Goal: Complete application form: Complete application form

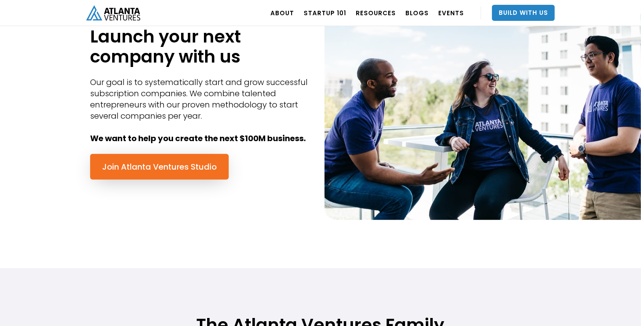
scroll to position [380, 0]
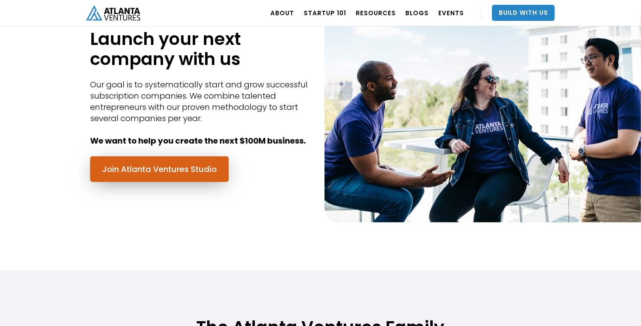
click at [132, 167] on link "Join Atlanta Ventures Studio" at bounding box center [159, 169] width 139 height 26
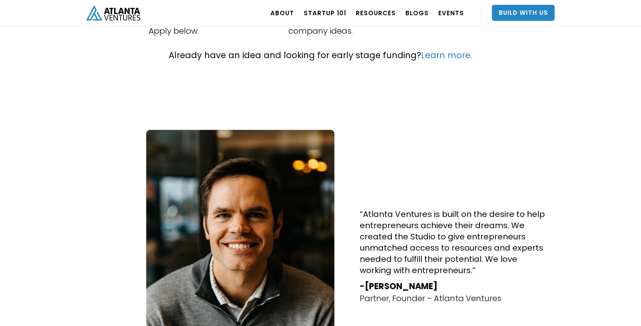
scroll to position [327, 0]
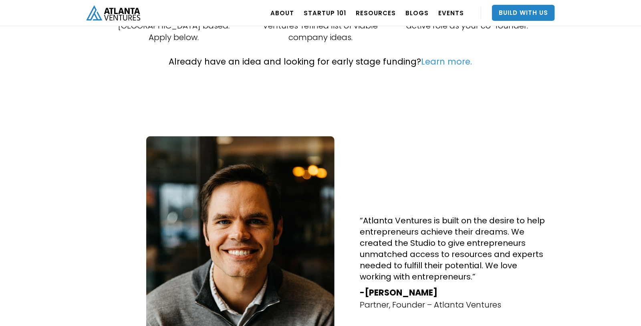
click at [440, 56] on link "Learn more." at bounding box center [446, 62] width 51 height 12
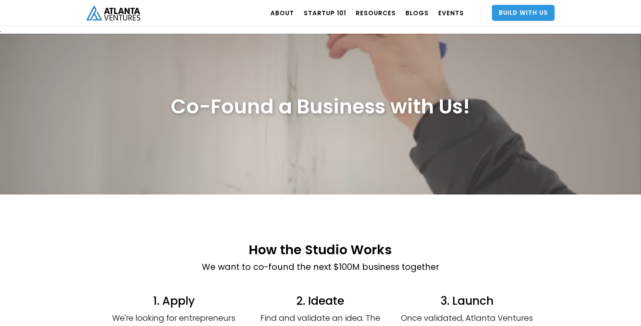
click at [530, 14] on link "Build With Us" at bounding box center [523, 13] width 63 height 16
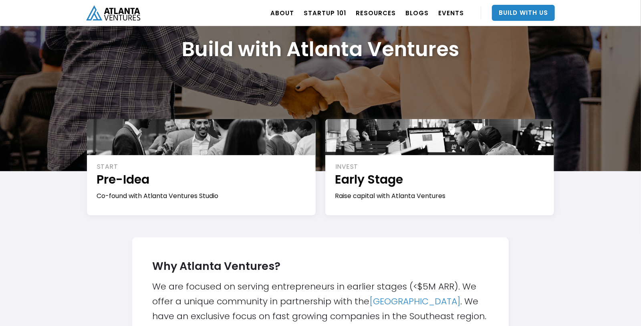
scroll to position [62, 0]
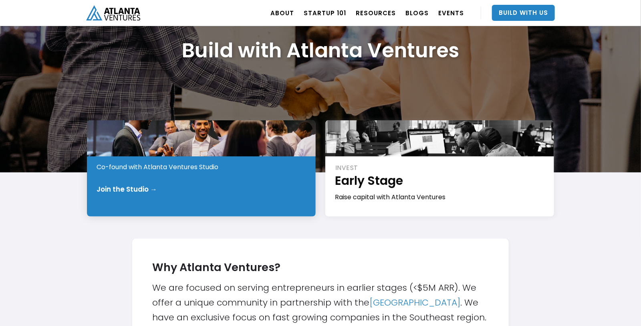
click at [247, 181] on div "START Pre-Idea Co-found with Atlanta Ventures Studio Join the Studio →" at bounding box center [201, 168] width 229 height 96
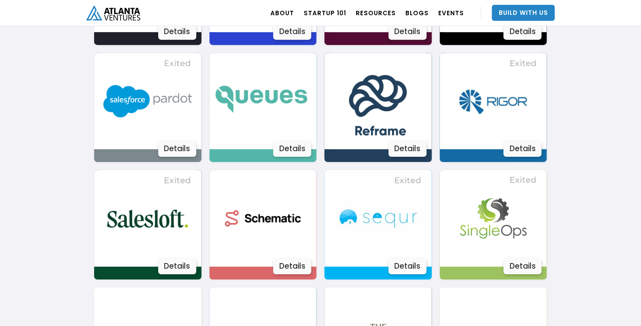
scroll to position [1256, 0]
click at [400, 104] on img at bounding box center [378, 101] width 97 height 97
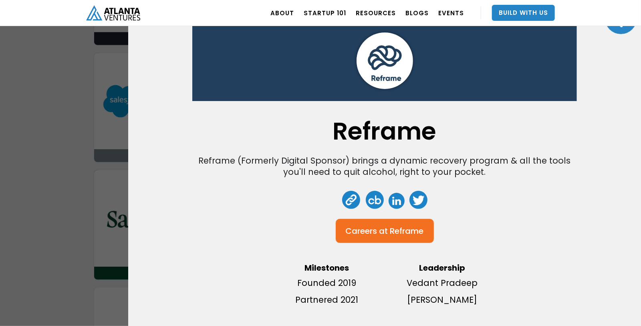
scroll to position [29, 0]
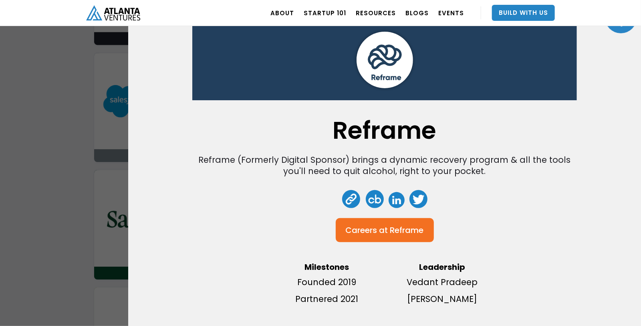
click at [39, 156] on div "Reframe Reframe (Formerly Digital Sponsor) brings a dynamic recovery program & …" at bounding box center [320, 163] width 641 height 326
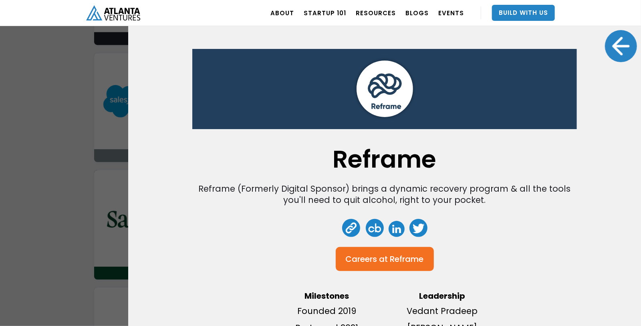
click at [622, 45] on div at bounding box center [621, 46] width 32 height 32
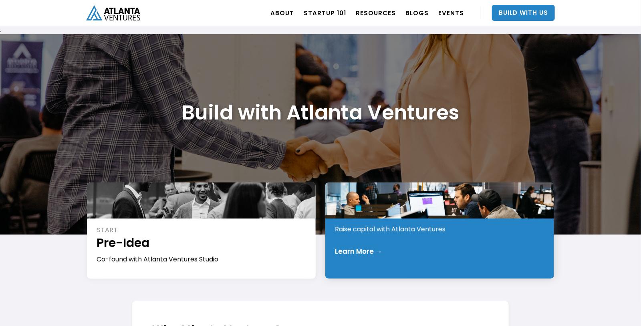
click at [375, 252] on div "Learn More →" at bounding box center [358, 251] width 47 height 8
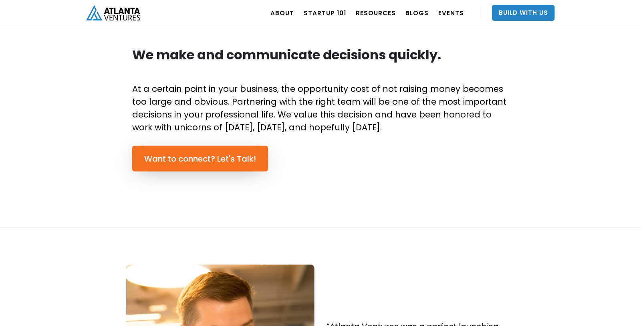
scroll to position [562, 0]
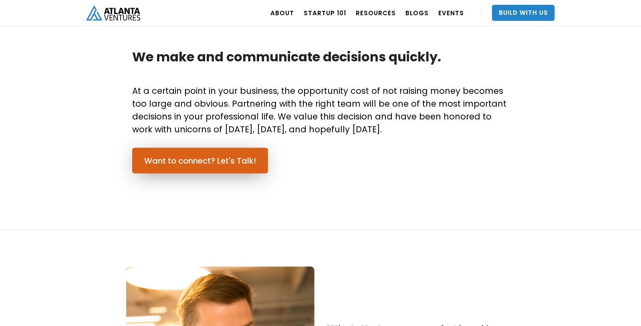
click at [204, 160] on link "Want to connect? Let's Talk!" at bounding box center [200, 161] width 136 height 26
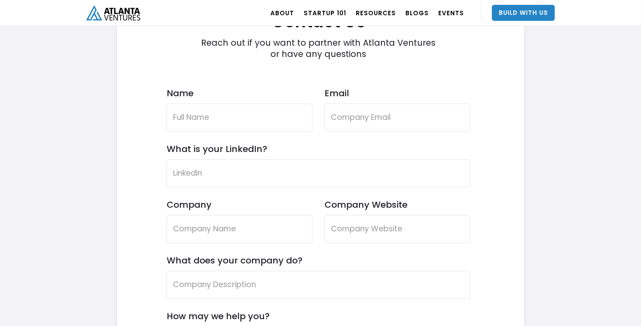
scroll to position [2367, 0]
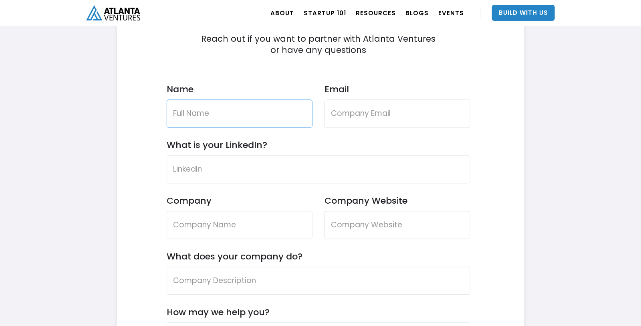
click at [231, 118] on input "Name" at bounding box center [240, 113] width 146 height 28
type input "Dave K Allen"
click at [461, 115] on input "davekallen@yahoo.com" at bounding box center [397, 113] width 146 height 28
type input "dave@maahiai.com"
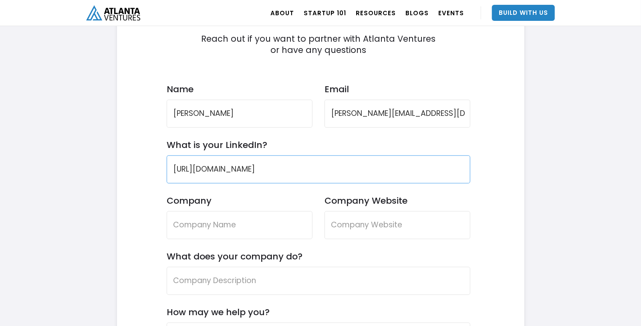
type input "https://www.linkedin.com/in/davekallen"
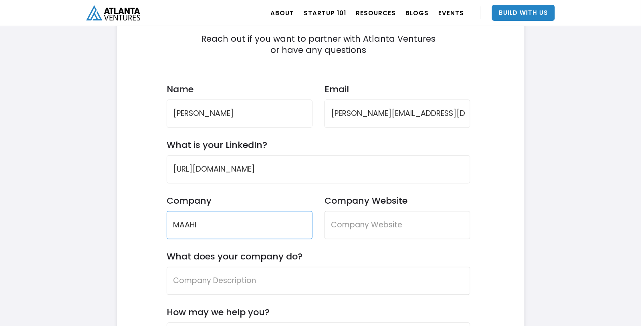
type input "MAAHI"
type input "www.maahiai.com"
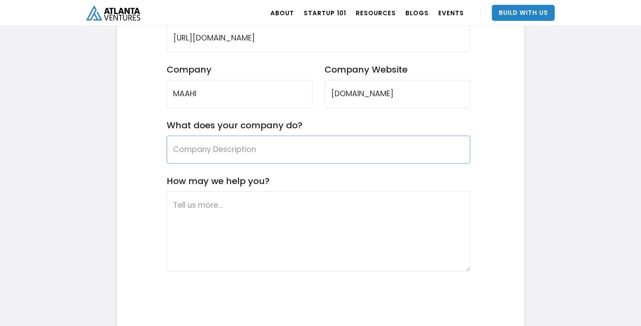
scroll to position [2498, 0]
click at [297, 165] on form "Contact Us Reach out if you want to partner with Atlanta Ventures or have any q…" at bounding box center [319, 116] width 304 height 531
click at [237, 148] on input "What does your company do?" at bounding box center [319, 149] width 304 height 28
paste input "MAAHI is a revolutionary personal intelligence platform designed to act as an A…"
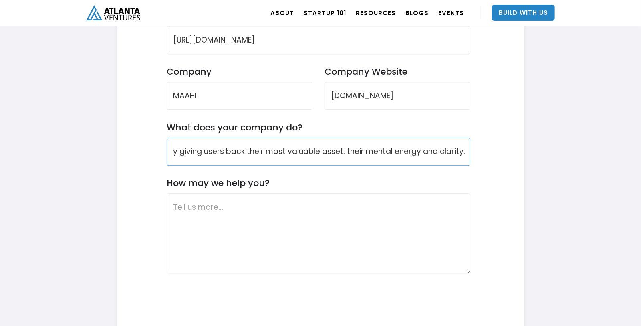
scroll to position [2496, 0]
type input "MAAHI is a revolutionary personal intelligence platform designed to act as an A…"
click at [245, 209] on textarea "How may we help you?" at bounding box center [319, 233] width 304 height 80
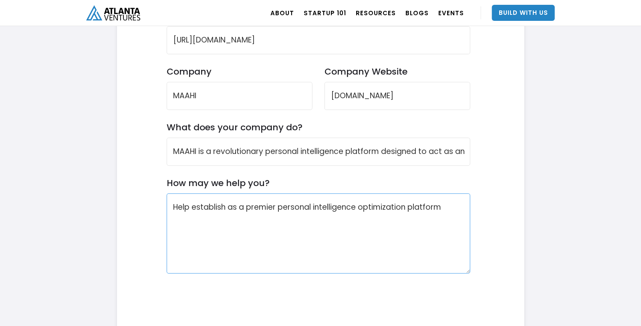
click at [229, 207] on textarea "Help establish as a premier personal intelligence optimization platform" at bounding box center [319, 233] width 304 height 80
click at [215, 218] on textarea "Help establish MAAHI as a premier personal intelligence optimization platform" at bounding box center [319, 233] width 304 height 80
click at [210, 217] on textarea "Help establish MAAHI as a premier personal intelligence optimization platform, …" at bounding box center [319, 233] width 304 height 80
click at [362, 218] on textarea "Help establish MAAHI as a premier personal intelligence optimization platform, …" at bounding box center [319, 233] width 304 height 80
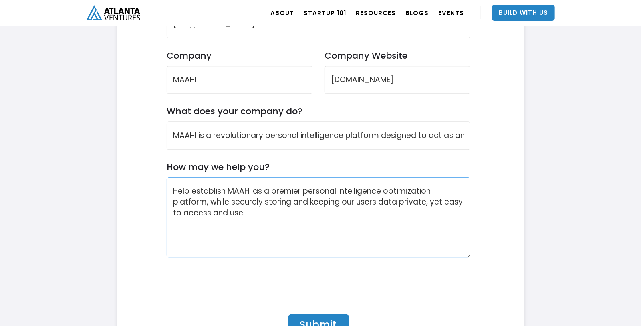
scroll to position [2513, 0]
click at [255, 213] on textarea "Help establish MAAHI as a premier personal intelligence optimization platform, …" at bounding box center [319, 216] width 304 height 80
paste textarea "1. Provide a "Startup-in-a-Box" Operational Backbone"
paste textarea "Legal: Company incorporation, drafting terms of service and a robust privacy po…"
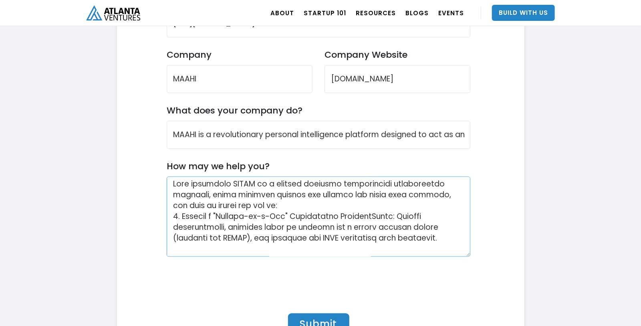
scroll to position [12, 0]
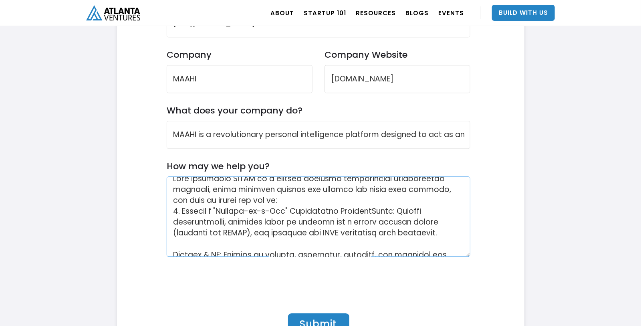
click at [374, 210] on textarea "How may we help you?" at bounding box center [319, 216] width 304 height 80
click at [292, 221] on textarea "How may we help you?" at bounding box center [319, 216] width 304 height 80
click at [172, 222] on textarea "How may we help you?" at bounding box center [319, 216] width 304 height 80
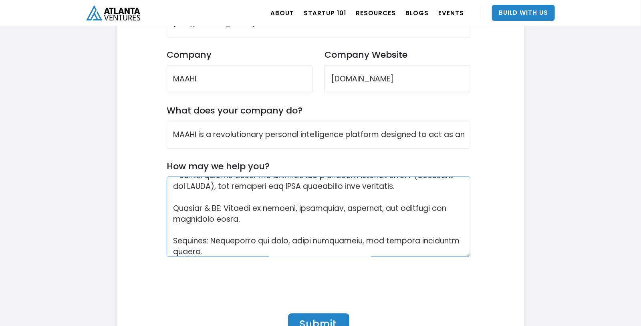
scroll to position [55, 0]
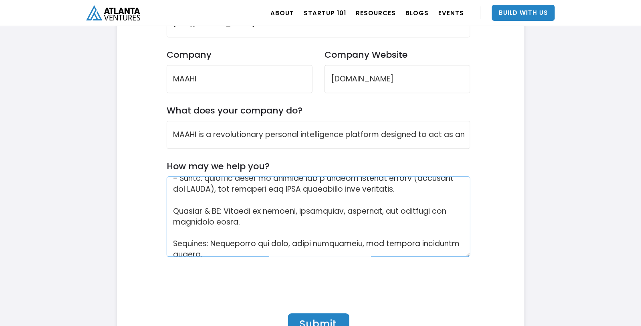
click at [174, 201] on textarea "How may we help you?" at bounding box center [319, 216] width 304 height 80
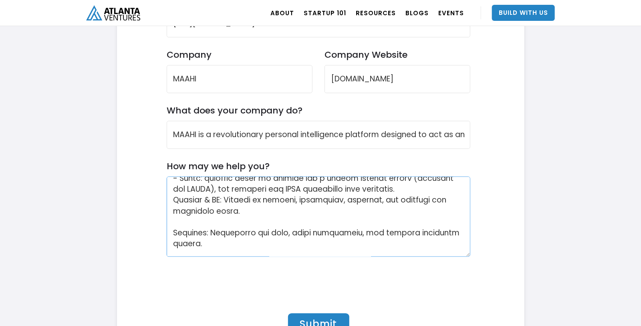
scroll to position [44, 0]
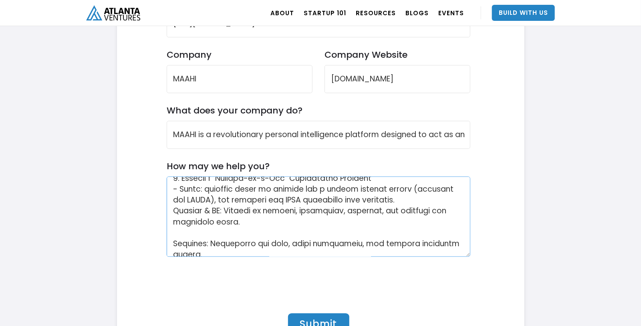
click at [173, 209] on textarea "How may we help you?" at bounding box center [319, 216] width 304 height 80
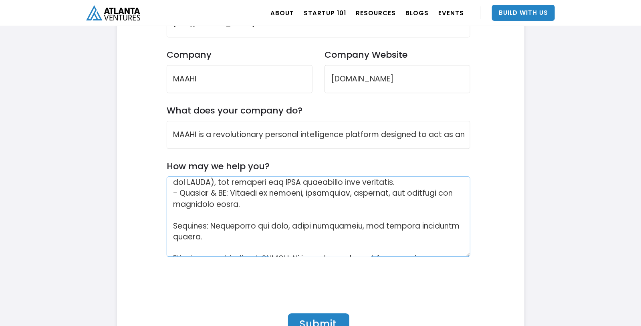
scroll to position [62, 0]
click at [402, 193] on textarea "How may we help you?" at bounding box center [319, 216] width 304 height 80
click at [248, 211] on textarea "How may we help you?" at bounding box center [319, 216] width 304 height 80
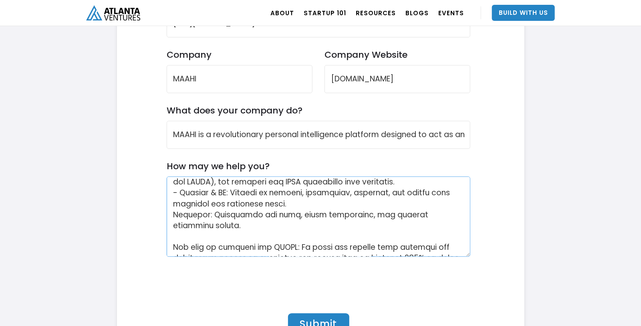
click at [173, 212] on textarea "How may we help you?" at bounding box center [319, 216] width 304 height 80
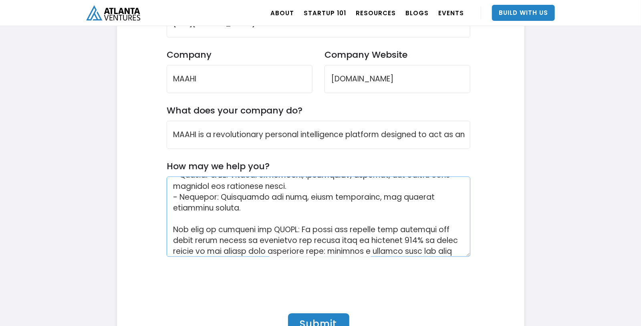
scroll to position [86, 0]
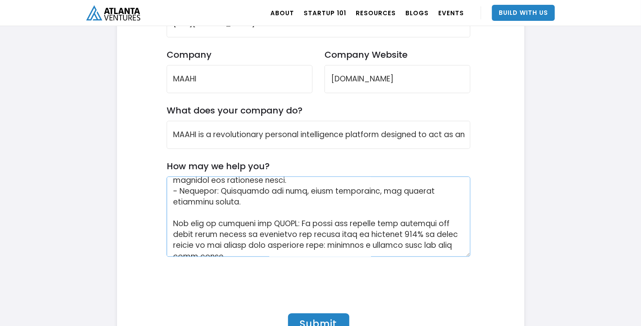
click at [286, 190] on textarea "How may we help you?" at bounding box center [319, 216] width 304 height 80
click at [187, 245] on textarea "How may we help you?" at bounding box center [319, 216] width 304 height 80
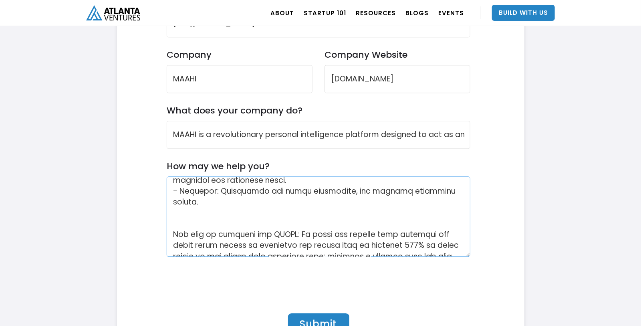
click at [176, 210] on textarea "How may we help you?" at bounding box center [319, 216] width 304 height 80
drag, startPoint x: 176, startPoint y: 210, endPoint x: 332, endPoint y: 239, distance: 158.1
click at [332, 239] on textarea "How may we help you?" at bounding box center [319, 216] width 304 height 80
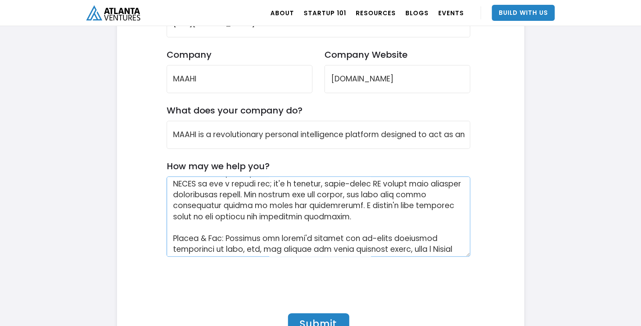
scroll to position [127, 0]
drag, startPoint x: 309, startPoint y: 215, endPoint x: 176, endPoint y: 183, distance: 136.4
click at [176, 183] on textarea "How may we help you?" at bounding box center [319, 216] width 304 height 80
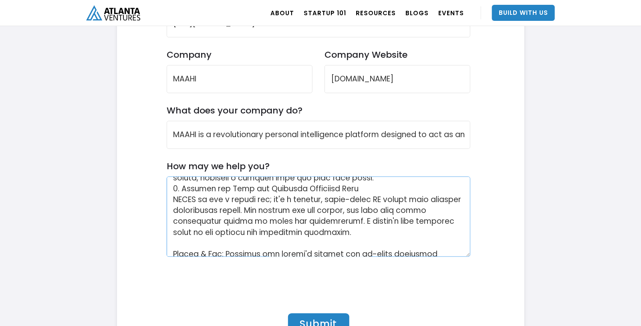
scroll to position [107, 0]
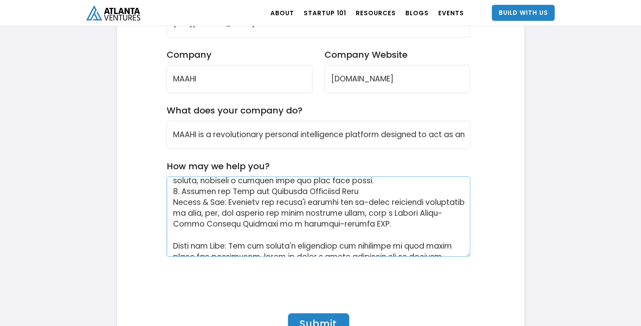
click at [173, 203] on textarea "How may we help you?" at bounding box center [319, 216] width 304 height 80
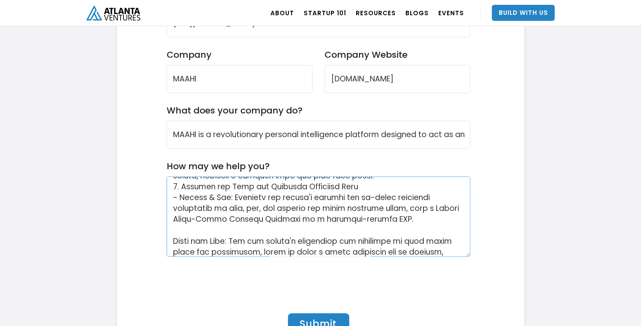
scroll to position [112, 0]
click at [372, 220] on textarea "How may we help you?" at bounding box center [319, 216] width 304 height 80
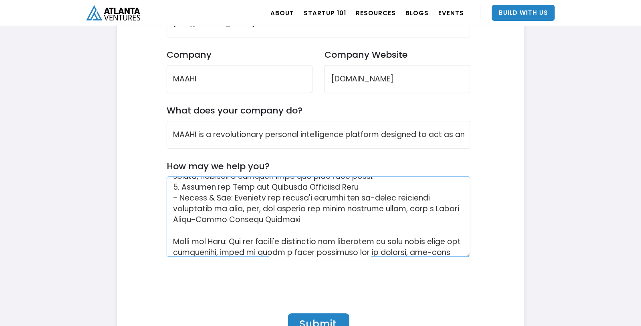
click at [415, 208] on textarea "How may we help you?" at bounding box center [319, 216] width 304 height 80
click at [351, 225] on textarea "How may we help you?" at bounding box center [319, 216] width 304 height 80
click at [343, 218] on textarea "How may we help you?" at bounding box center [319, 216] width 304 height 80
click at [289, 231] on textarea "How may we help you?" at bounding box center [319, 216] width 304 height 80
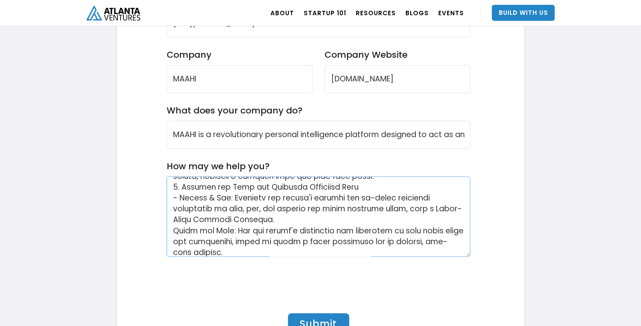
click at [172, 230] on textarea "How may we help you?" at bounding box center [319, 216] width 304 height 80
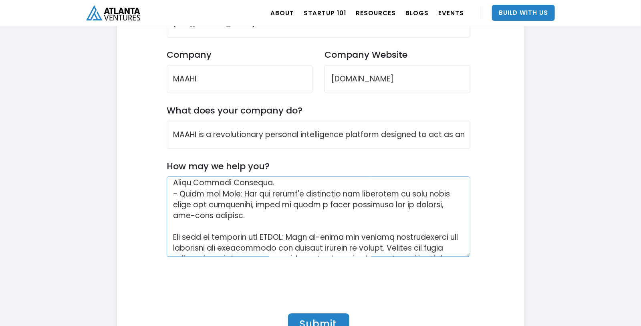
scroll to position [150, 0]
click at [192, 225] on textarea "How may we help you?" at bounding box center [319, 216] width 304 height 80
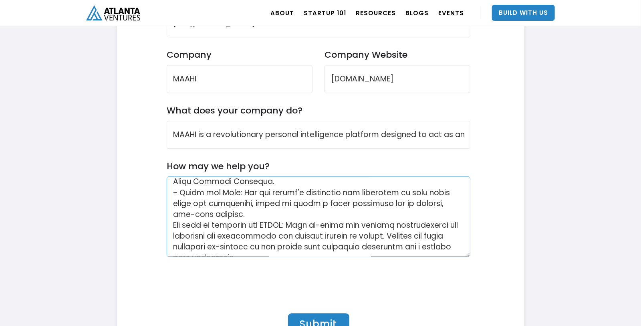
click at [191, 215] on textarea "How may we help you?" at bounding box center [319, 216] width 304 height 80
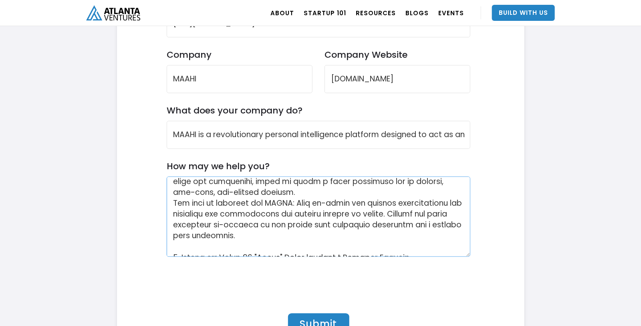
scroll to position [176, 0]
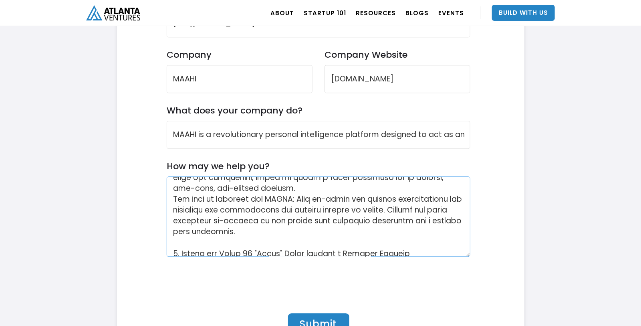
drag, startPoint x: 232, startPoint y: 233, endPoint x: 175, endPoint y: 203, distance: 64.1
click at [175, 203] on textarea "How may we help you?" at bounding box center [319, 216] width 304 height 80
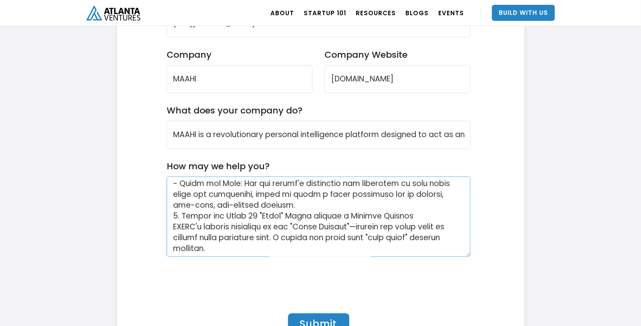
scroll to position [169, 0]
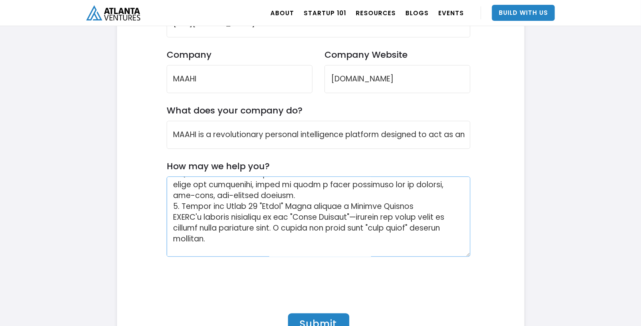
click at [278, 205] on textarea "How may we help you?" at bounding box center [319, 216] width 304 height 80
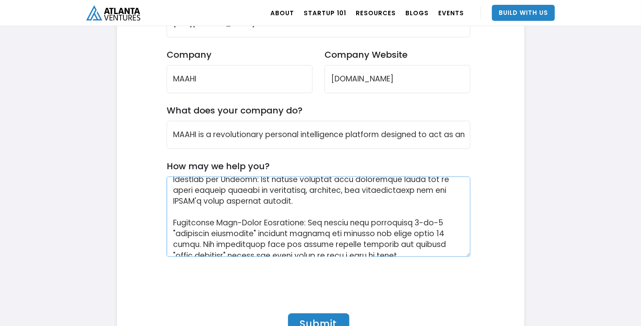
scroll to position [258, 0]
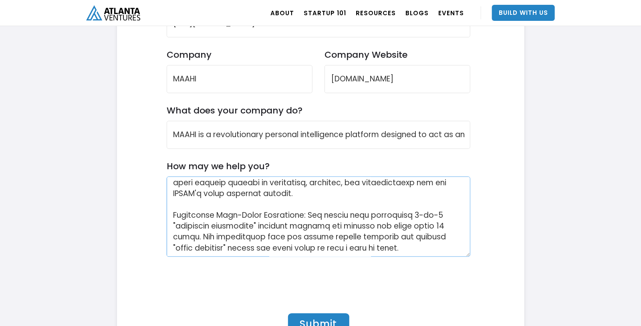
click at [347, 247] on textarea "How may we help you?" at bounding box center [319, 216] width 304 height 80
click at [350, 247] on textarea "How may we help you?" at bounding box center [319, 216] width 304 height 80
drag, startPoint x: 350, startPoint y: 247, endPoint x: 174, endPoint y: 212, distance: 179.9
click at [174, 212] on textarea "How may we help you?" at bounding box center [319, 216] width 304 height 80
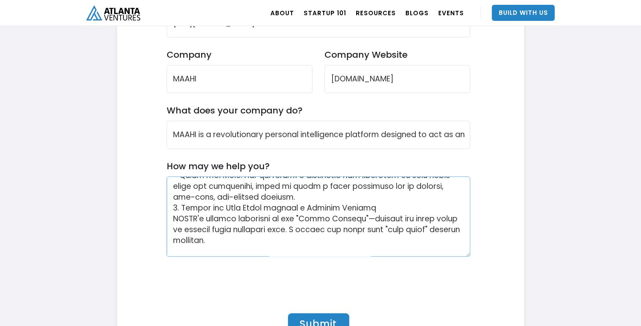
scroll to position [168, 0]
click at [236, 206] on textarea "How may we help you?" at bounding box center [319, 216] width 304 height 80
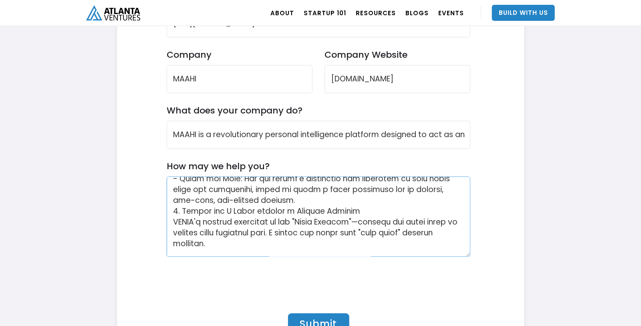
scroll to position [163, 0]
click at [358, 212] on textarea "How may we help you?" at bounding box center [319, 216] width 304 height 80
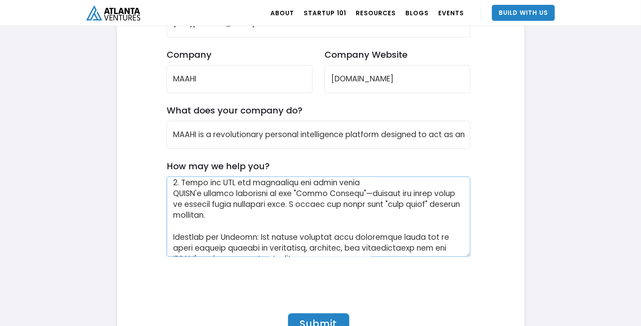
scroll to position [193, 0]
click at [231, 225] on textarea "How may we help you?" at bounding box center [319, 216] width 304 height 80
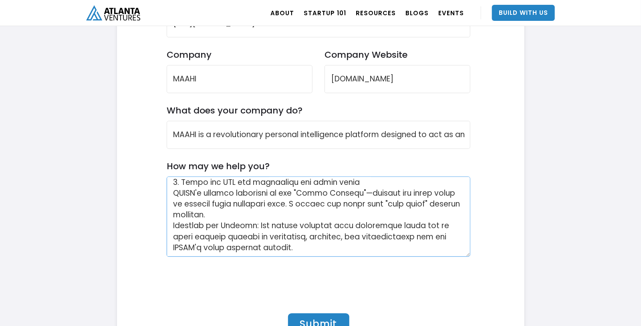
click at [173, 224] on textarea "How may we help you?" at bounding box center [319, 216] width 304 height 80
click at [263, 235] on textarea "How may we help you?" at bounding box center [319, 216] width 304 height 80
click at [228, 236] on textarea "How may we help you?" at bounding box center [319, 216] width 304 height 80
click at [274, 238] on textarea "How may we help you?" at bounding box center [319, 216] width 304 height 80
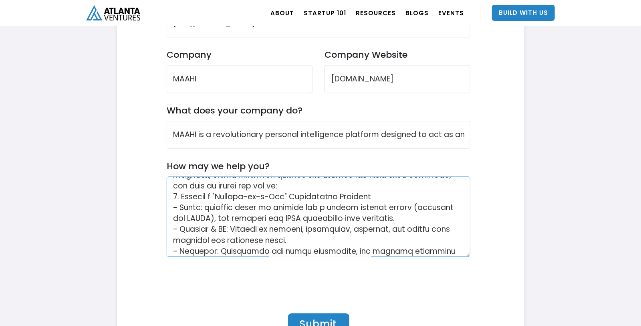
scroll to position [27, 0]
click at [290, 193] on textarea "How may we help you?" at bounding box center [319, 216] width 304 height 80
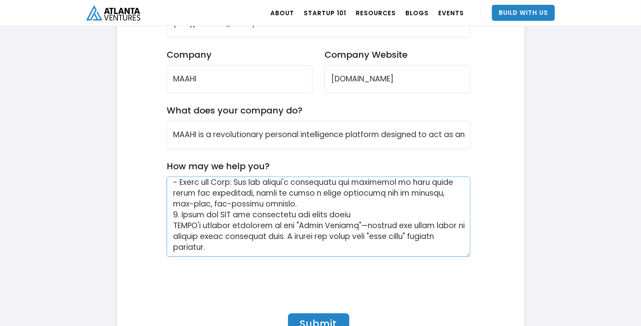
scroll to position [171, 0]
click at [173, 214] on textarea "How may we help you?" at bounding box center [319, 216] width 304 height 80
click at [174, 213] on textarea "How may we help you?" at bounding box center [319, 216] width 304 height 80
click at [243, 238] on textarea "How may we help you?" at bounding box center [319, 216] width 304 height 80
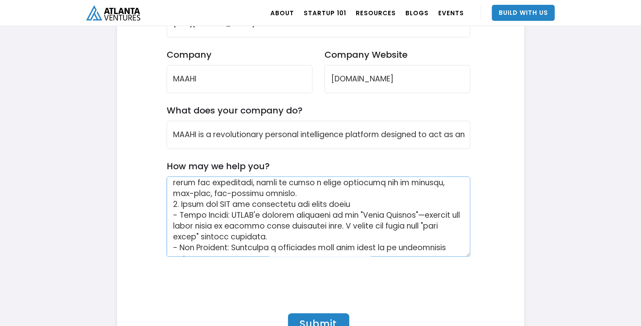
scroll to position [178, 0]
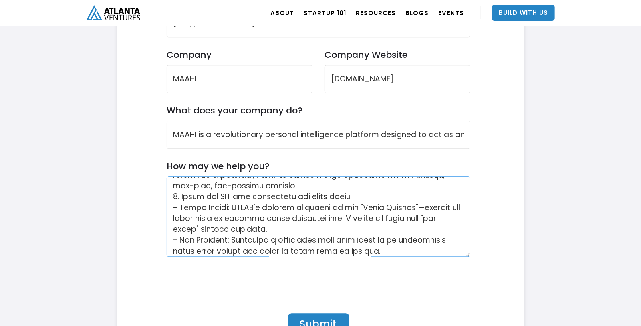
click at [241, 229] on textarea "How may we help you?" at bounding box center [319, 216] width 304 height 80
drag, startPoint x: 241, startPoint y: 229, endPoint x: 174, endPoint y: 210, distance: 69.6
click at [174, 210] on textarea "How may we help you?" at bounding box center [319, 216] width 304 height 80
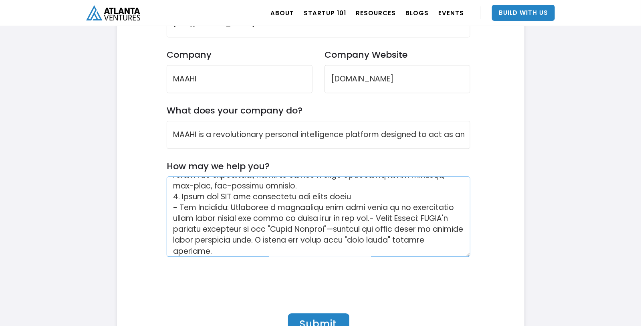
click at [355, 219] on textarea "How may we help you?" at bounding box center [319, 216] width 304 height 80
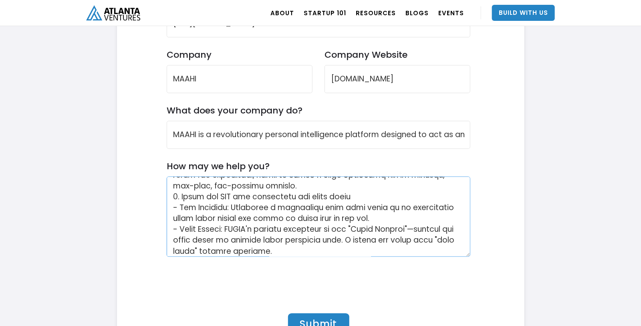
click at [273, 204] on textarea "How may we help you?" at bounding box center [319, 216] width 304 height 80
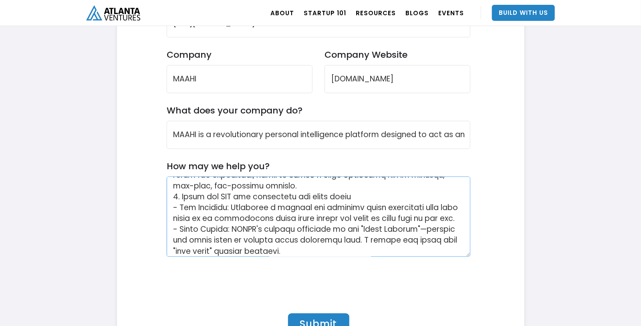
click at [412, 207] on textarea "How may we help you?" at bounding box center [319, 216] width 304 height 80
click at [436, 214] on textarea "How may we help you?" at bounding box center [319, 216] width 304 height 80
click at [418, 211] on textarea "How may we help you?" at bounding box center [319, 216] width 304 height 80
click at [252, 219] on textarea "How may we help you?" at bounding box center [319, 216] width 304 height 80
click at [334, 219] on textarea "How may we help you?" at bounding box center [319, 216] width 304 height 80
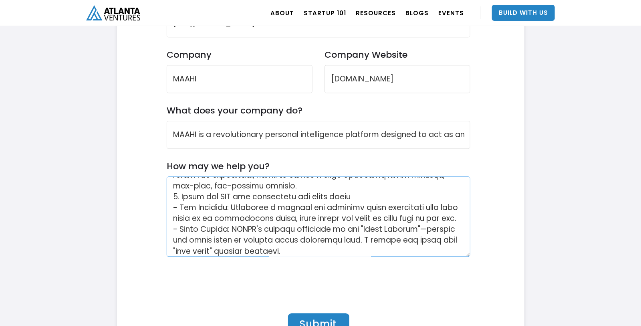
click at [322, 225] on textarea "How may we help you?" at bounding box center [319, 216] width 304 height 80
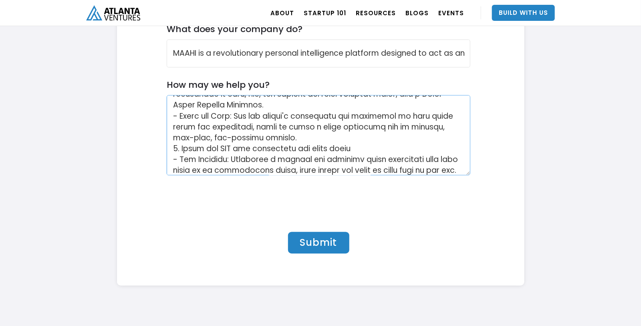
scroll to position [150, 0]
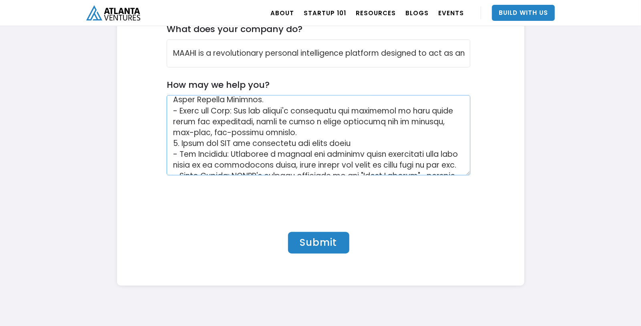
type textarea "Help establish MAAHI as a premier personal intelligence optimization platform, …"
click at [325, 243] on input "Submit" at bounding box center [318, 242] width 61 height 22
type input "Please wait..."
